Goal: Task Accomplishment & Management: Complete application form

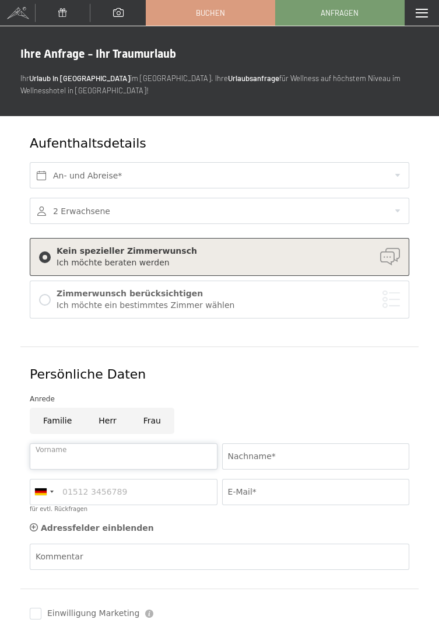
click at [50, 457] on input "Vorname" at bounding box center [124, 456] width 188 height 26
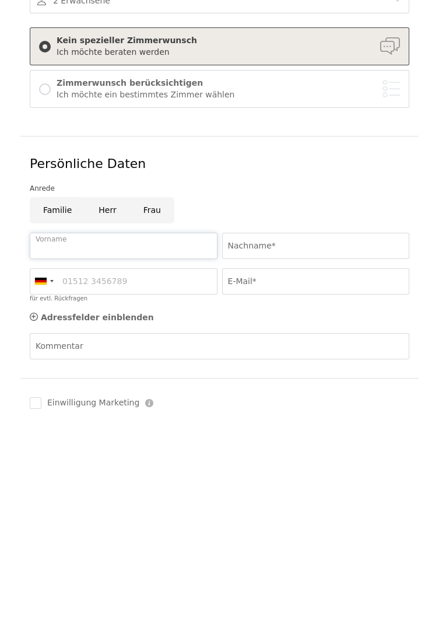
scroll to position [30, 0]
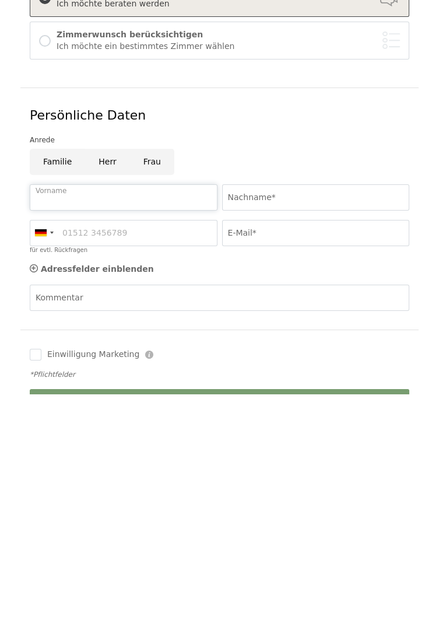
type input "[PERSON_NAME]"
type input "Wandaller"
type input "0664806796505"
type input "[PERSON_NAME][EMAIL_ADDRESS][DOMAIN_NAME]"
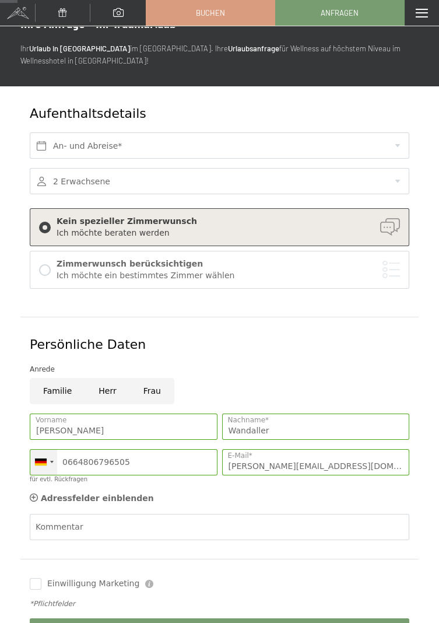
click at [41, 458] on div at bounding box center [41, 461] width 12 height 7
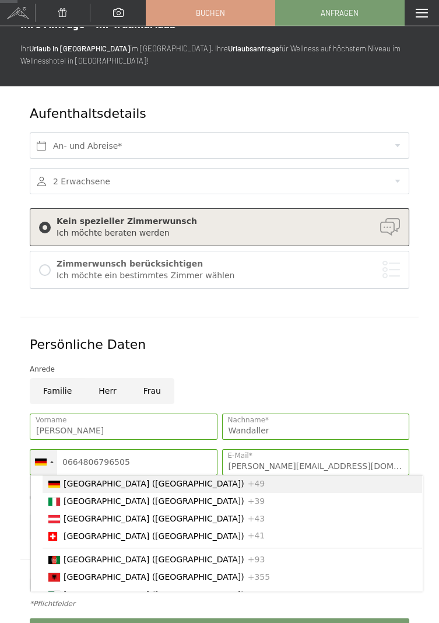
click at [66, 519] on span "[GEOGRAPHIC_DATA] ([GEOGRAPHIC_DATA])" at bounding box center [154, 518] width 181 height 9
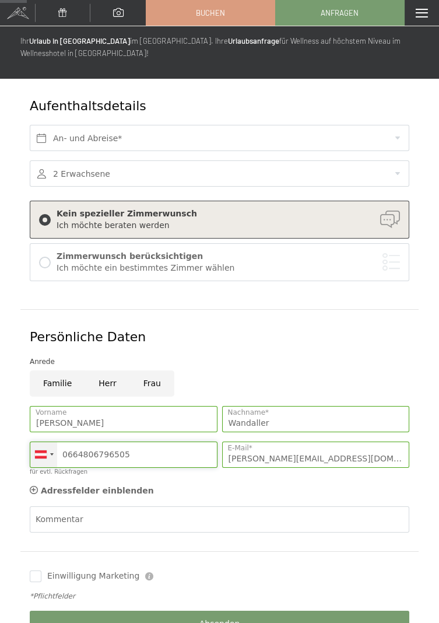
scroll to position [0, 0]
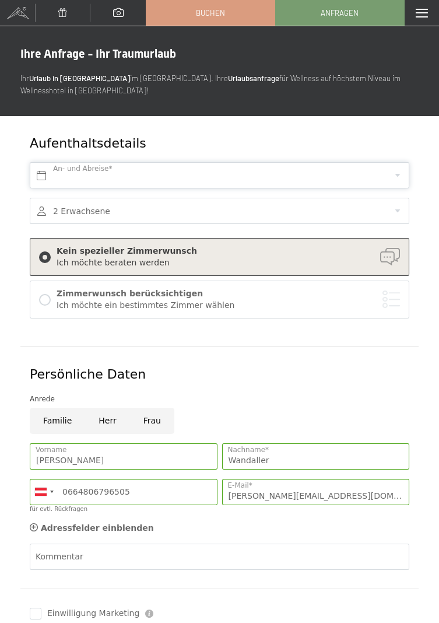
click at [71, 171] on input "text" at bounding box center [220, 175] width 380 height 26
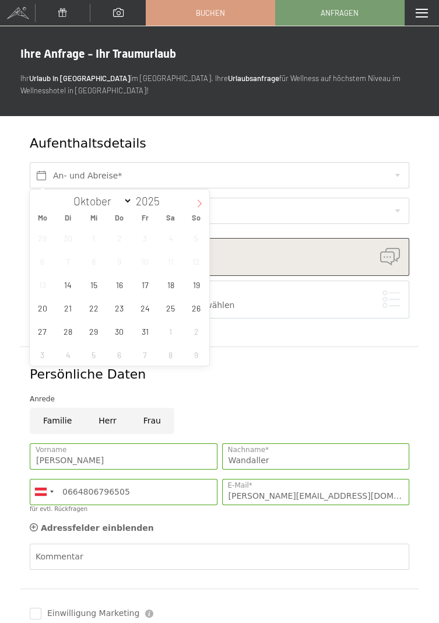
click at [199, 201] on icon at bounding box center [199, 203] width 8 height 8
select select "10"
click at [117, 261] on span "6" at bounding box center [119, 261] width 23 height 23
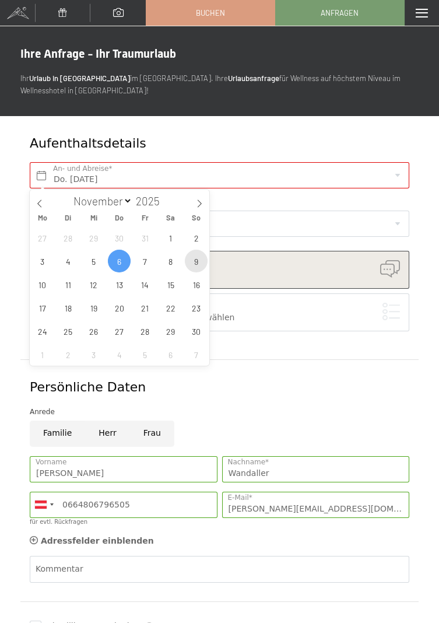
click at [196, 259] on span "9" at bounding box center [196, 261] width 23 height 23
type input "Do. [DATE] - So. [DATE]"
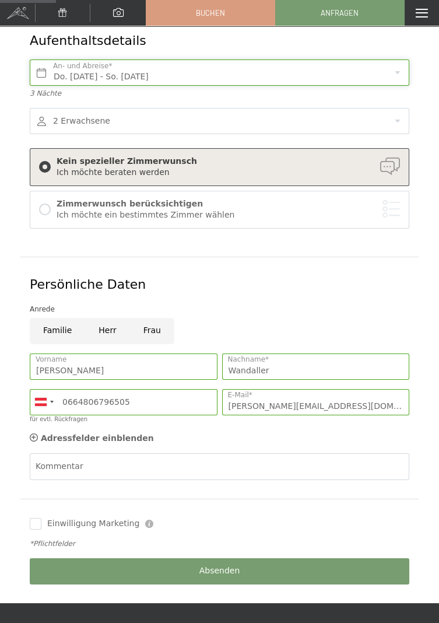
scroll to position [108, 0]
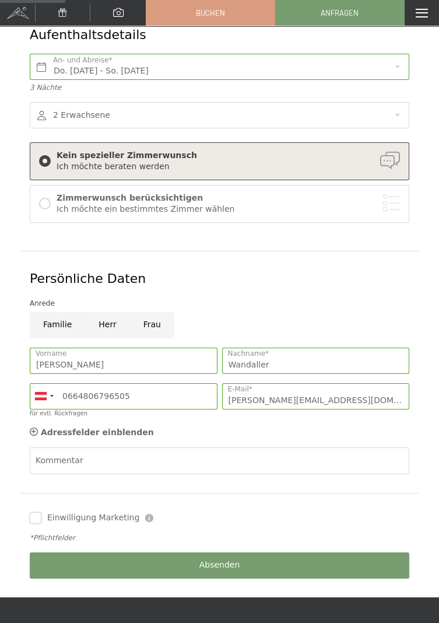
click at [31, 512] on input "Einwilligung Marketing" at bounding box center [36, 518] width 12 height 12
checkbox input "true"
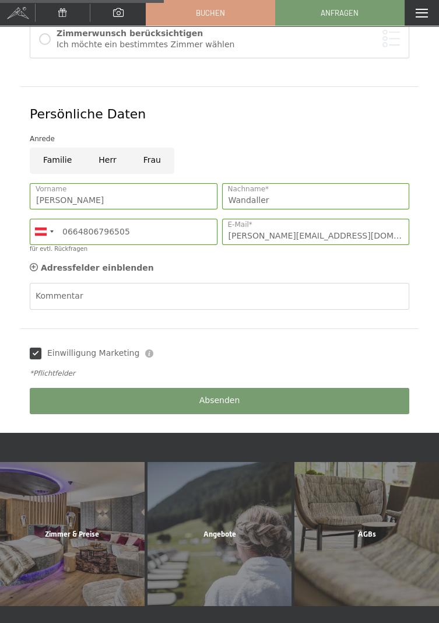
scroll to position [274, 0]
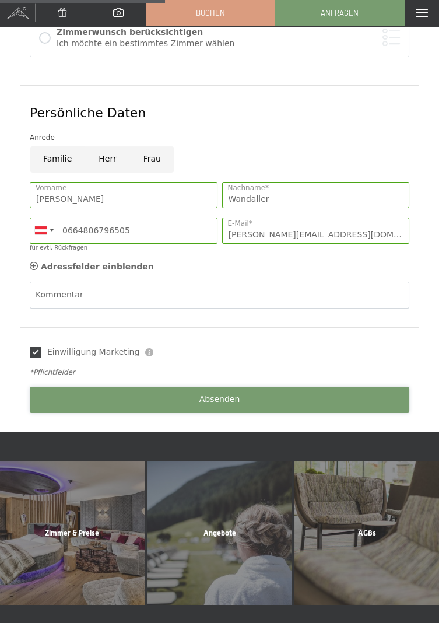
click at [226, 401] on span "Absenden" at bounding box center [219, 400] width 41 height 12
